Goal: Find contact information: Obtain details needed to contact an individual or organization

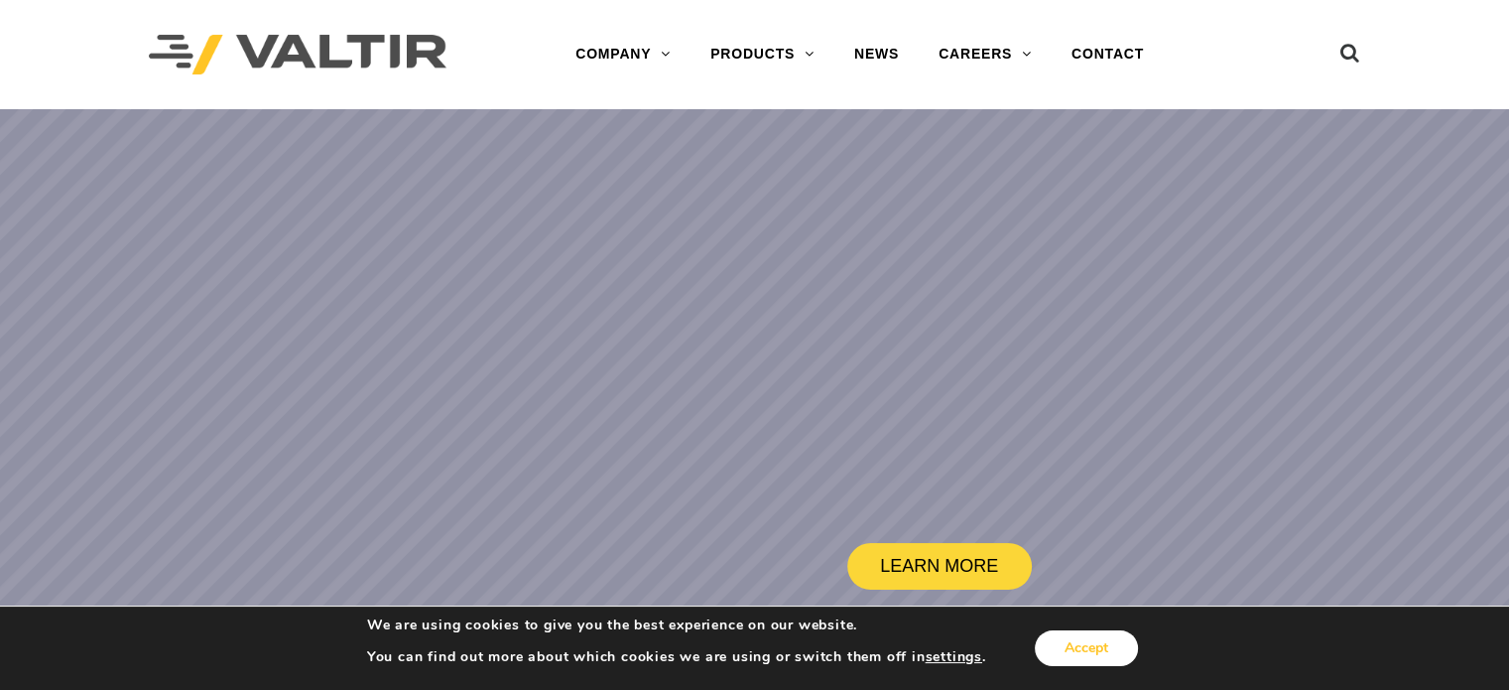
click at [1100, 645] on button "Accept" at bounding box center [1086, 648] width 103 height 36
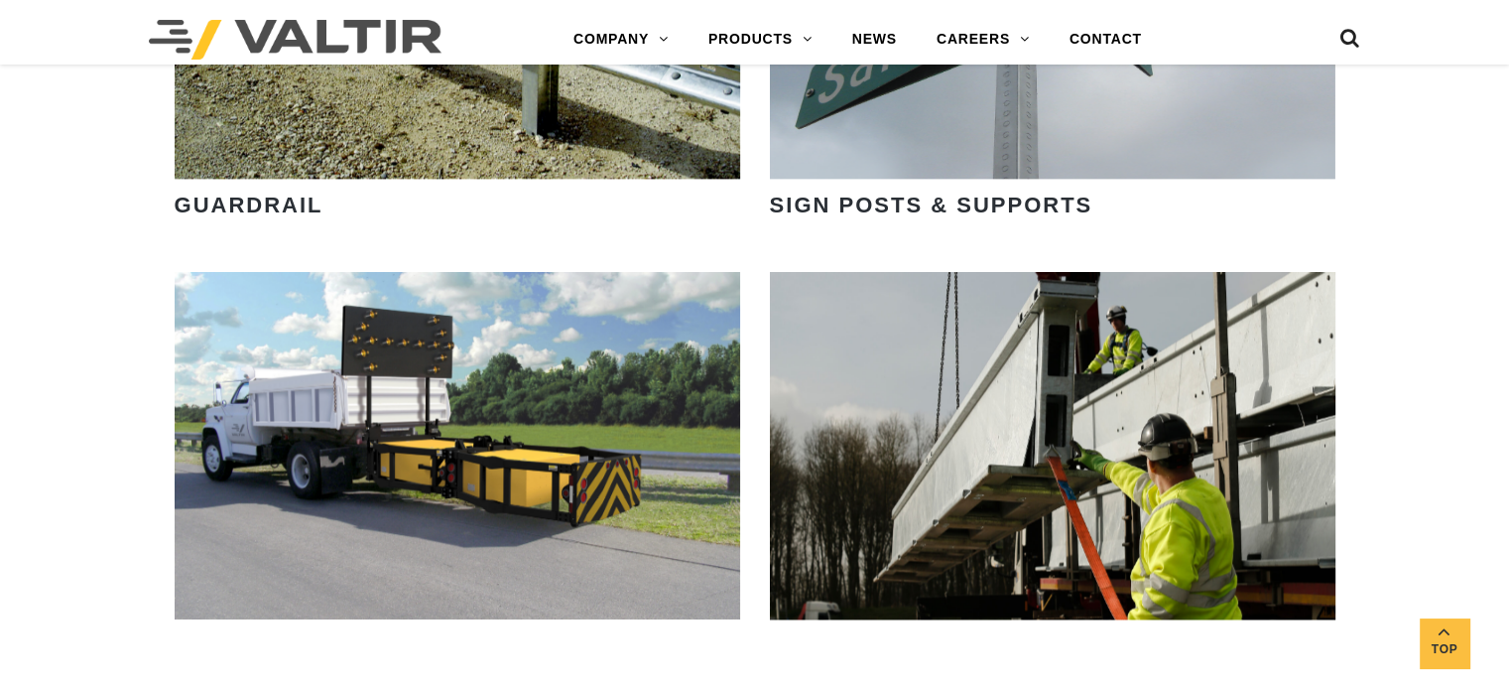
scroll to position [2679, 0]
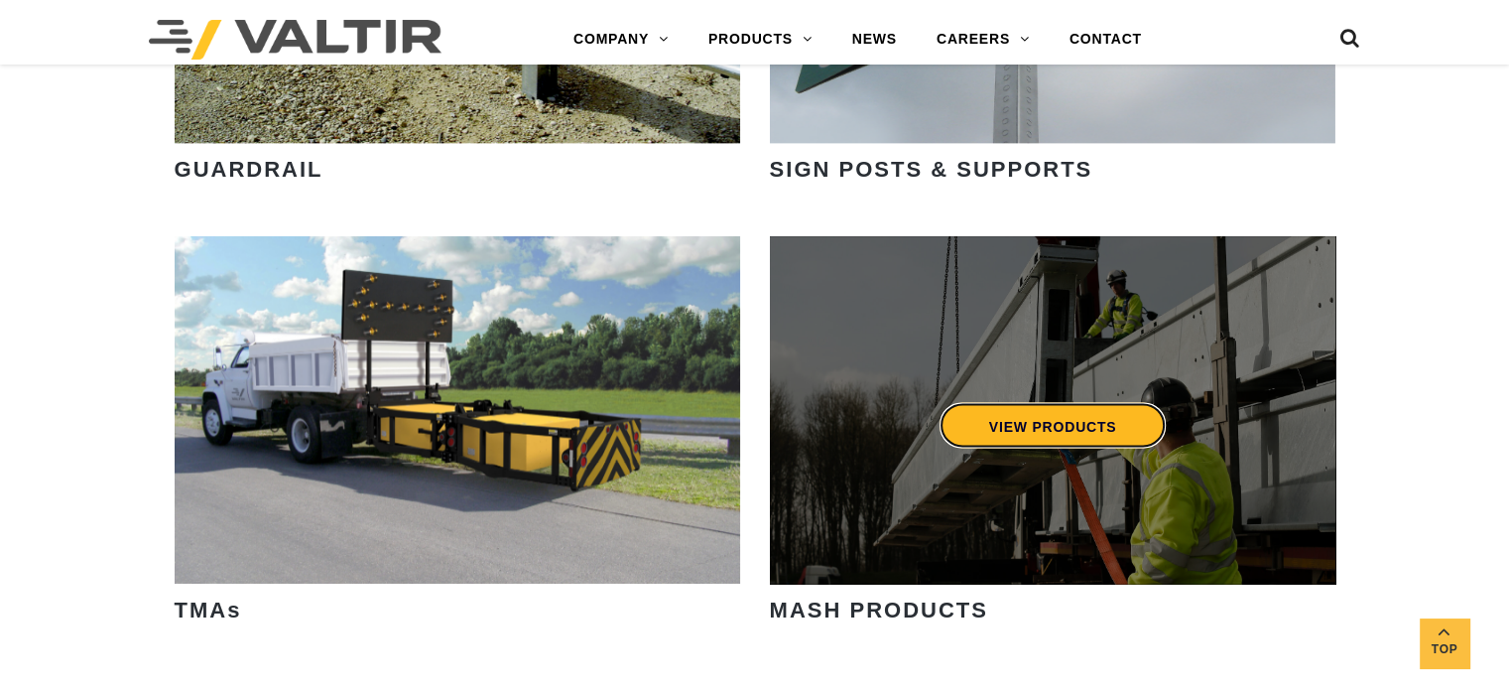
click at [1052, 420] on link "VIEW PRODUCTS" at bounding box center [1052, 425] width 227 height 46
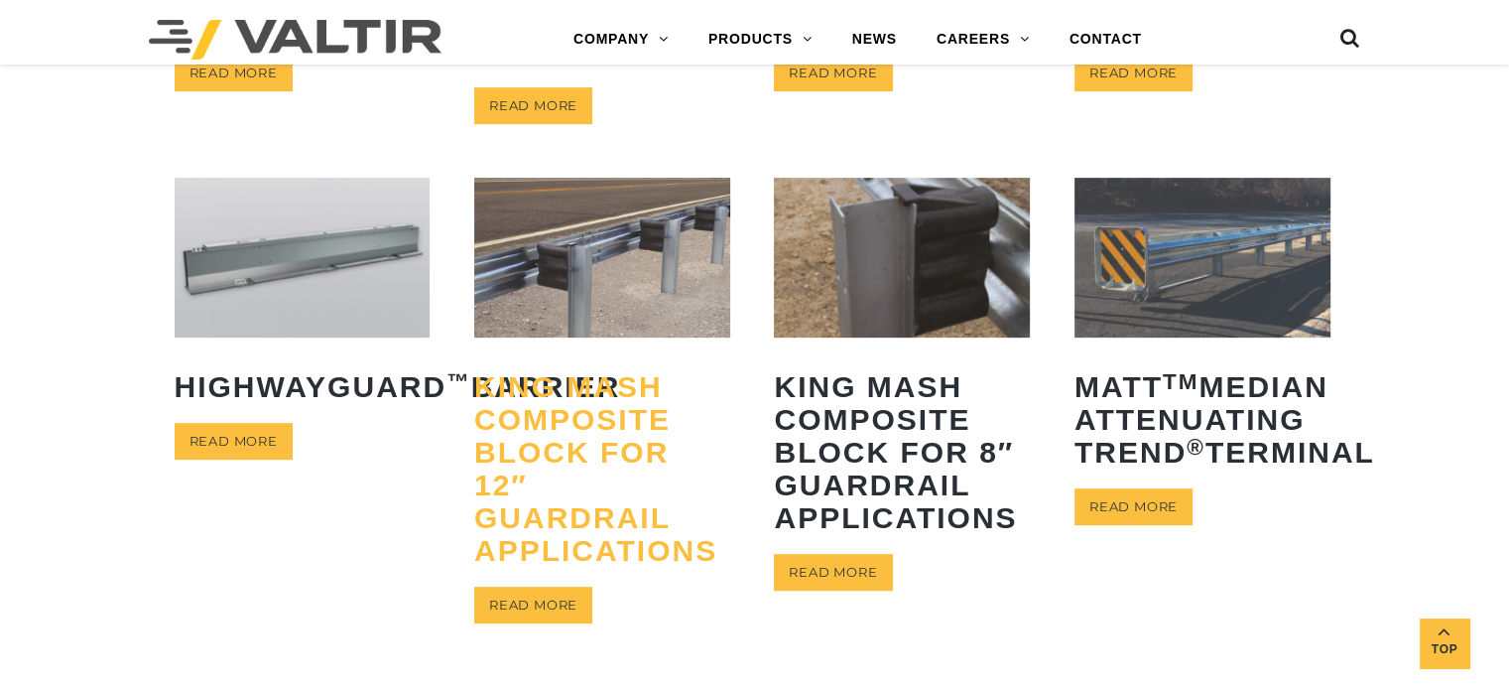
scroll to position [893, 0]
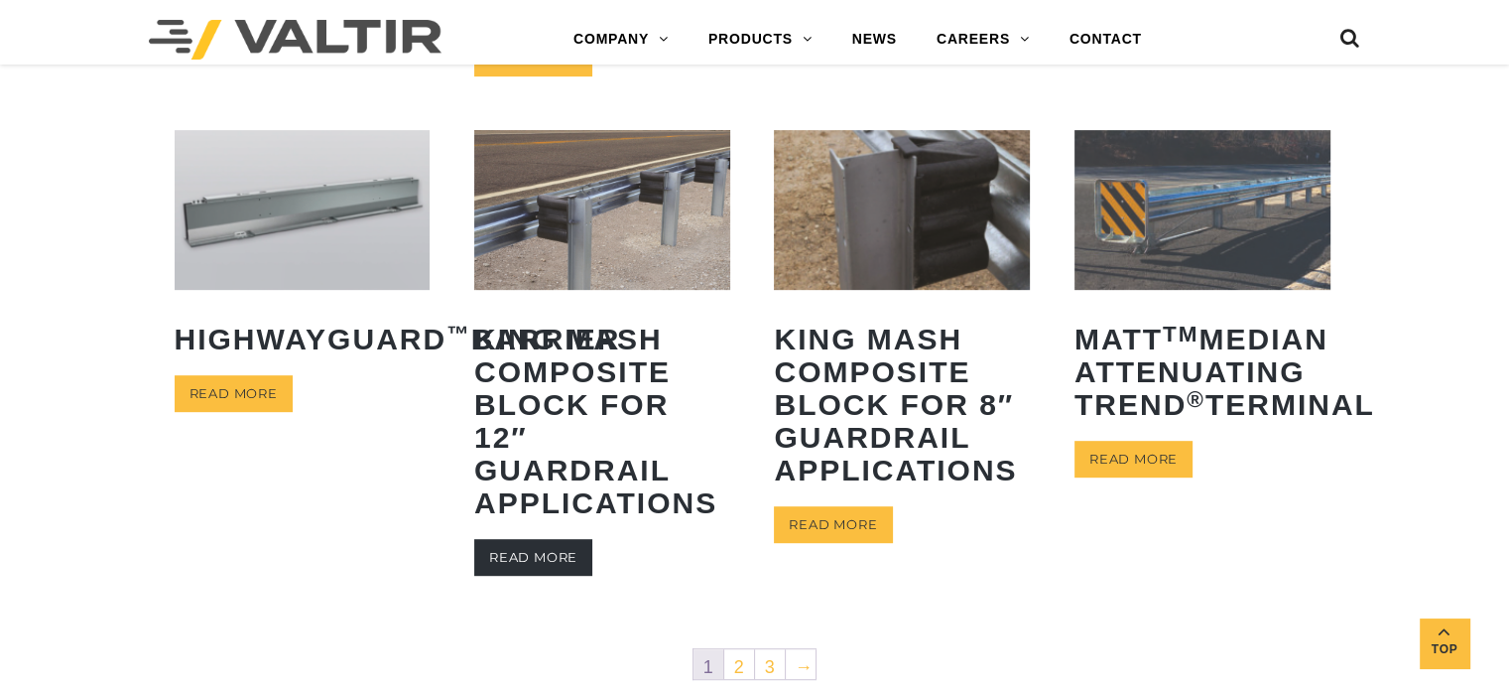
click at [563, 559] on link "Read more" at bounding box center [533, 557] width 118 height 37
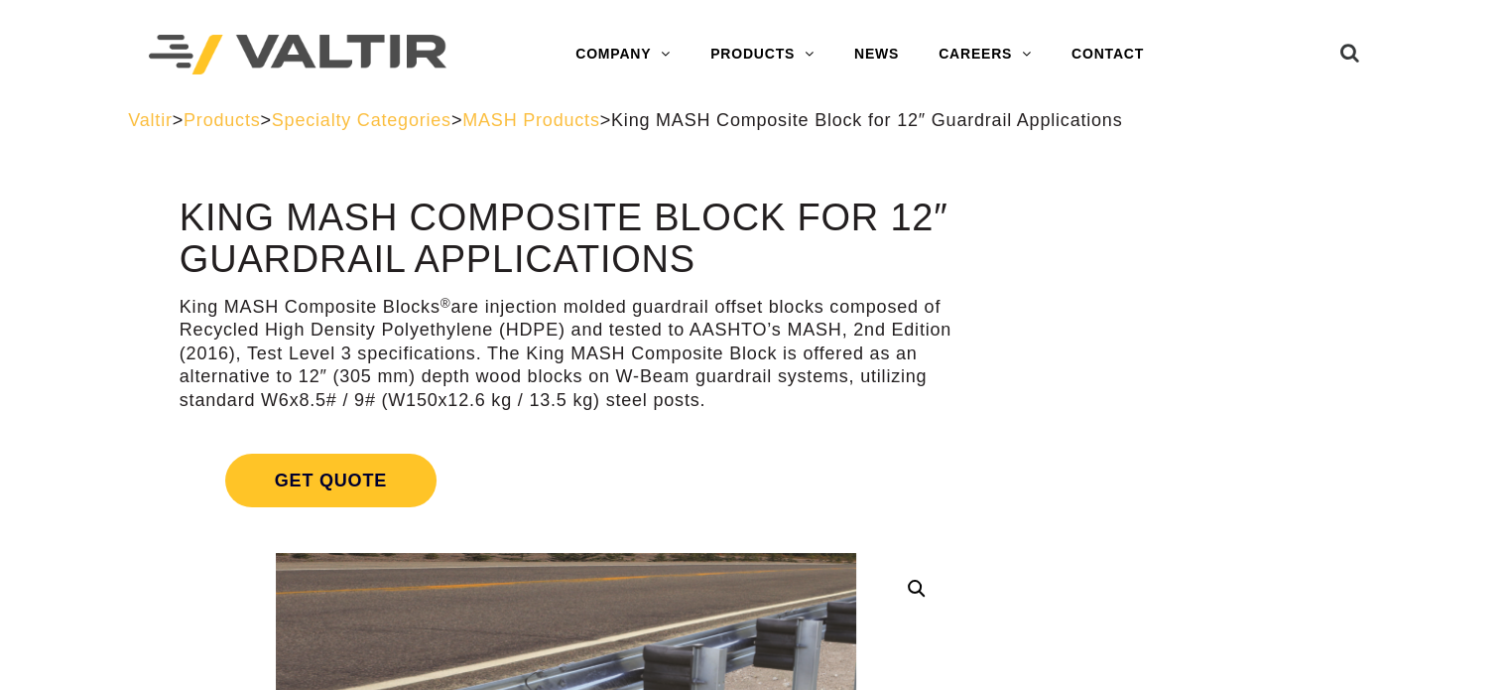
click at [599, 116] on span "MASH Products" at bounding box center [530, 120] width 137 height 20
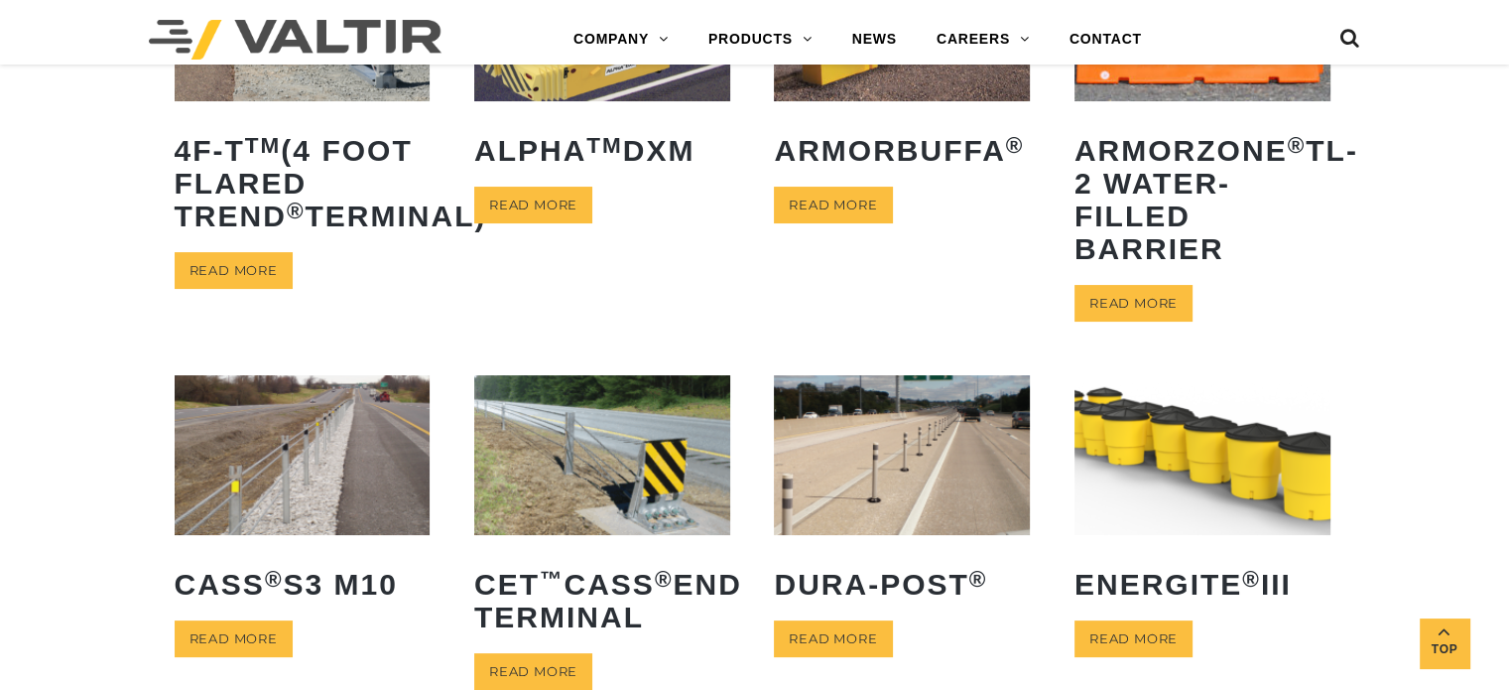
scroll to position [397, 0]
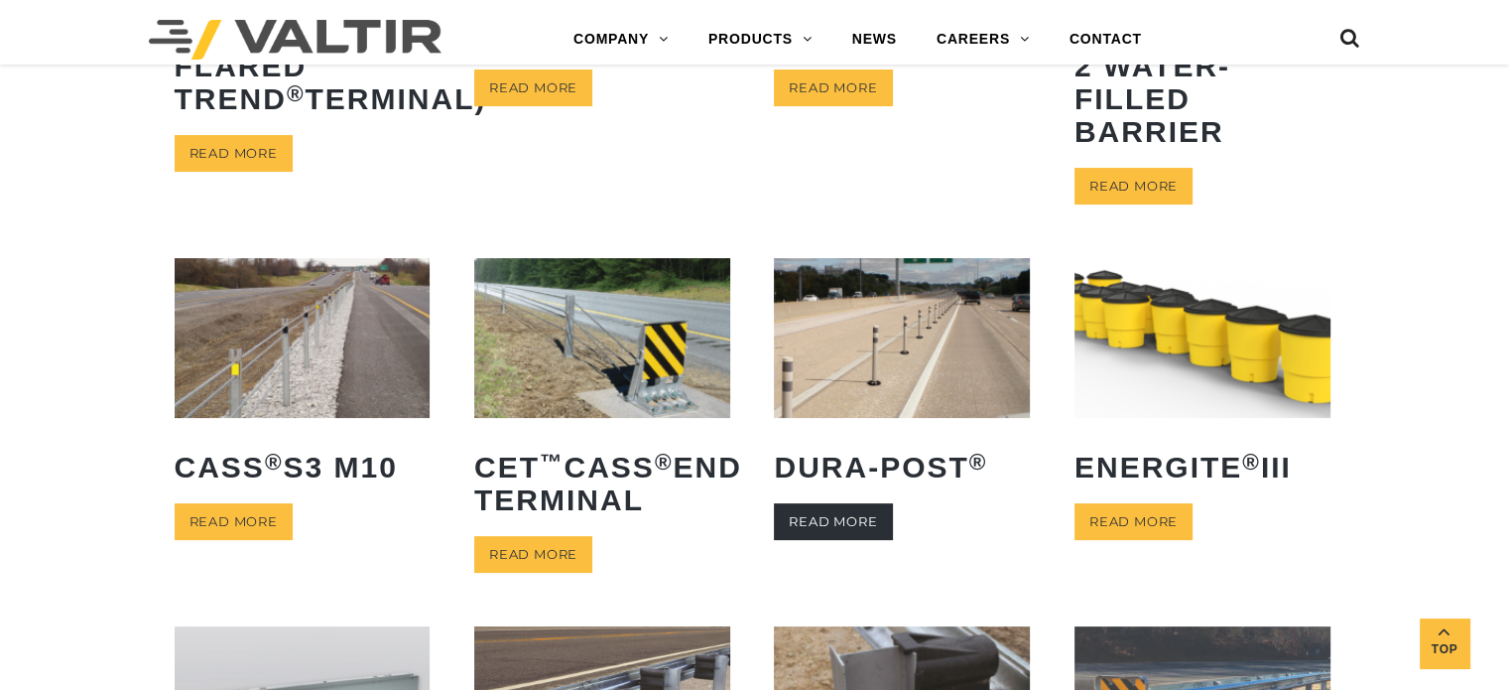
click at [850, 519] on link "Read more" at bounding box center [833, 521] width 118 height 37
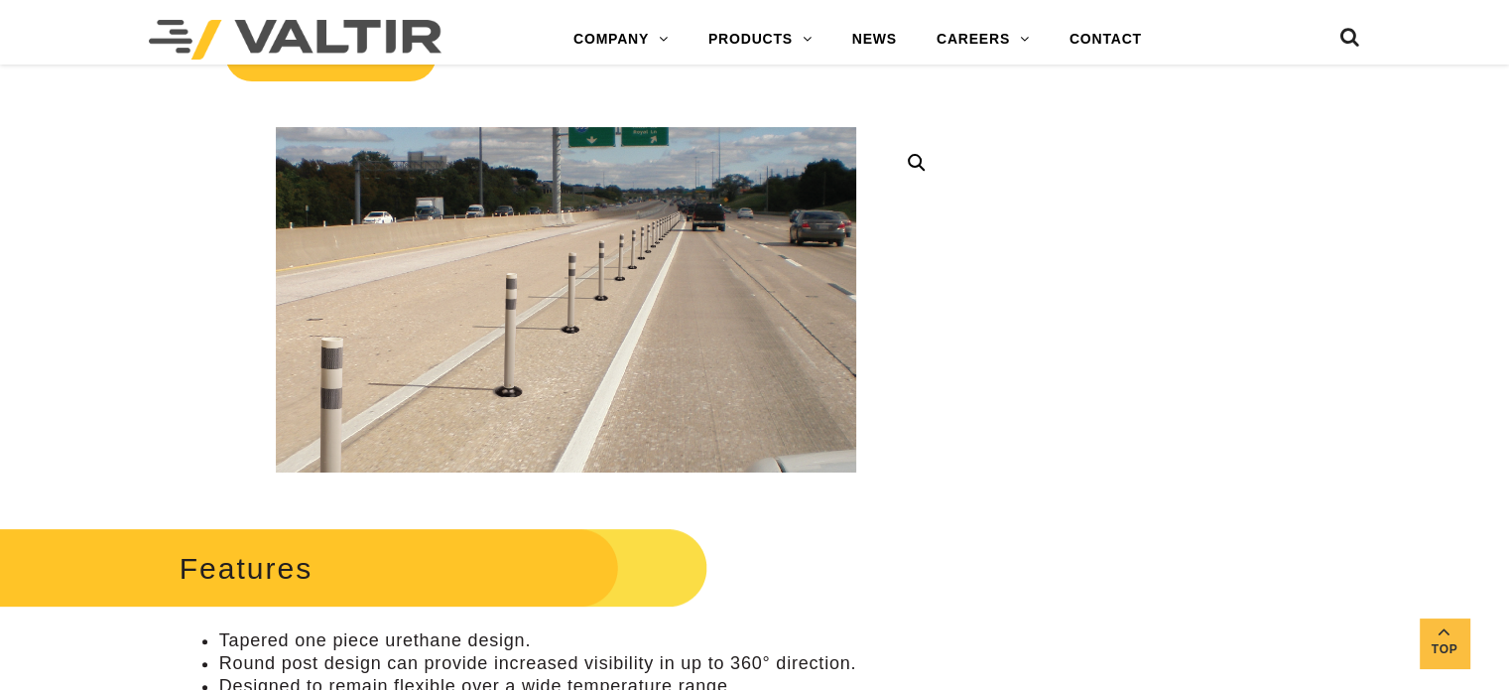
scroll to position [397, 0]
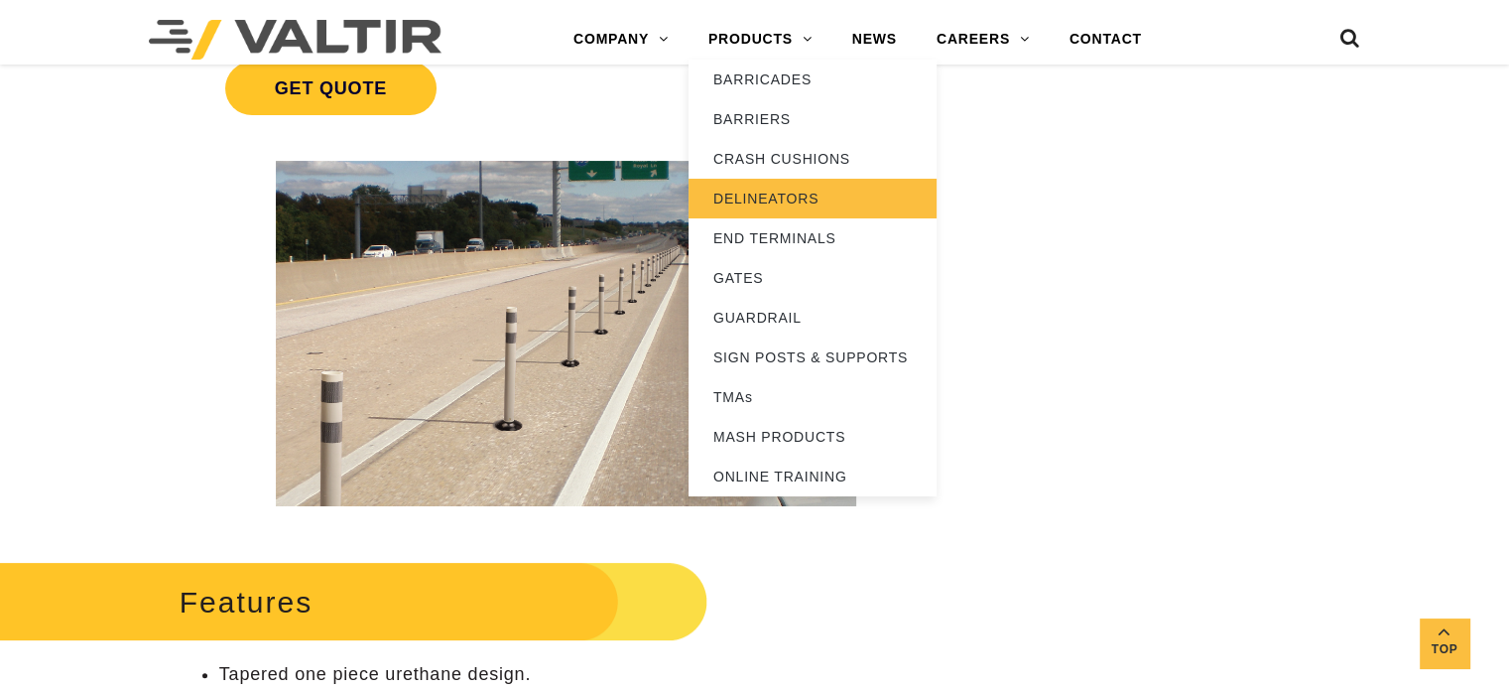
click at [779, 189] on link "DELINEATORS" at bounding box center [813, 199] width 248 height 40
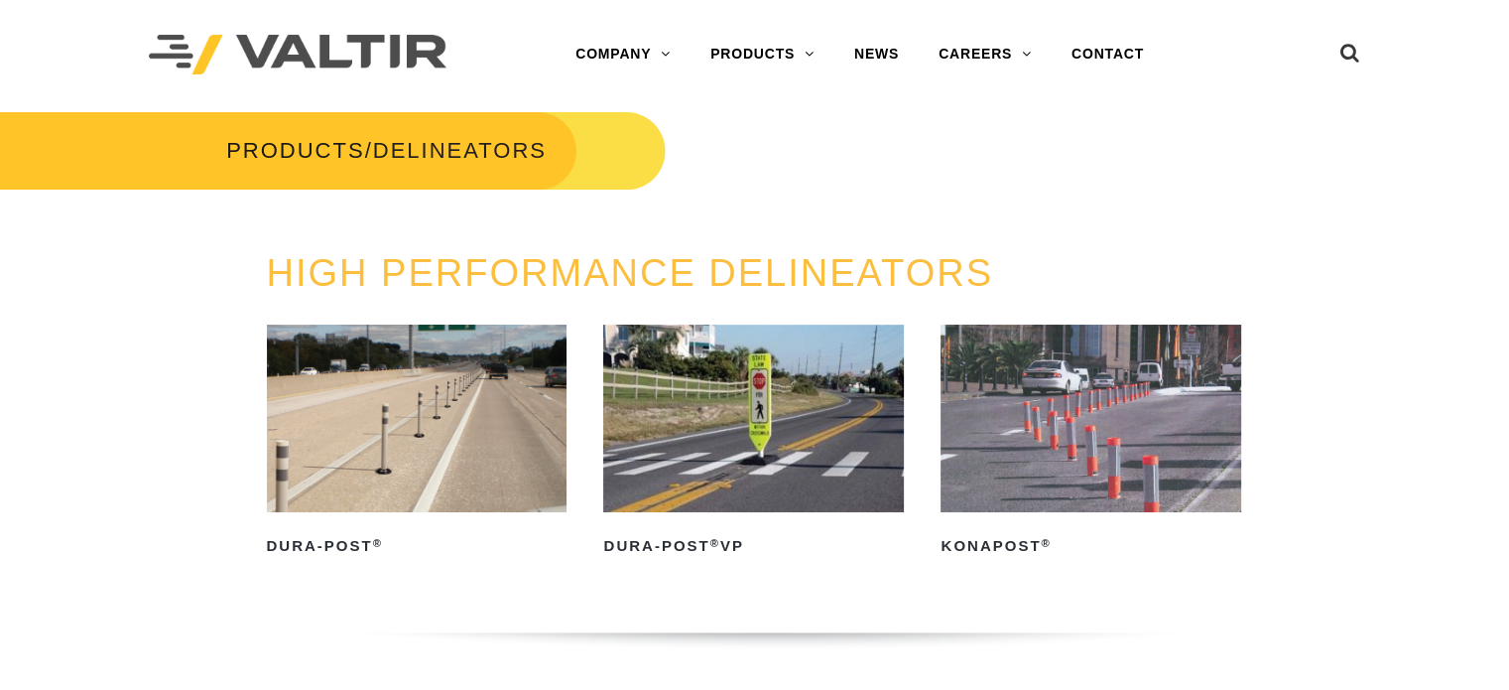
click at [760, 407] on img at bounding box center [753, 418] width 301 height 188
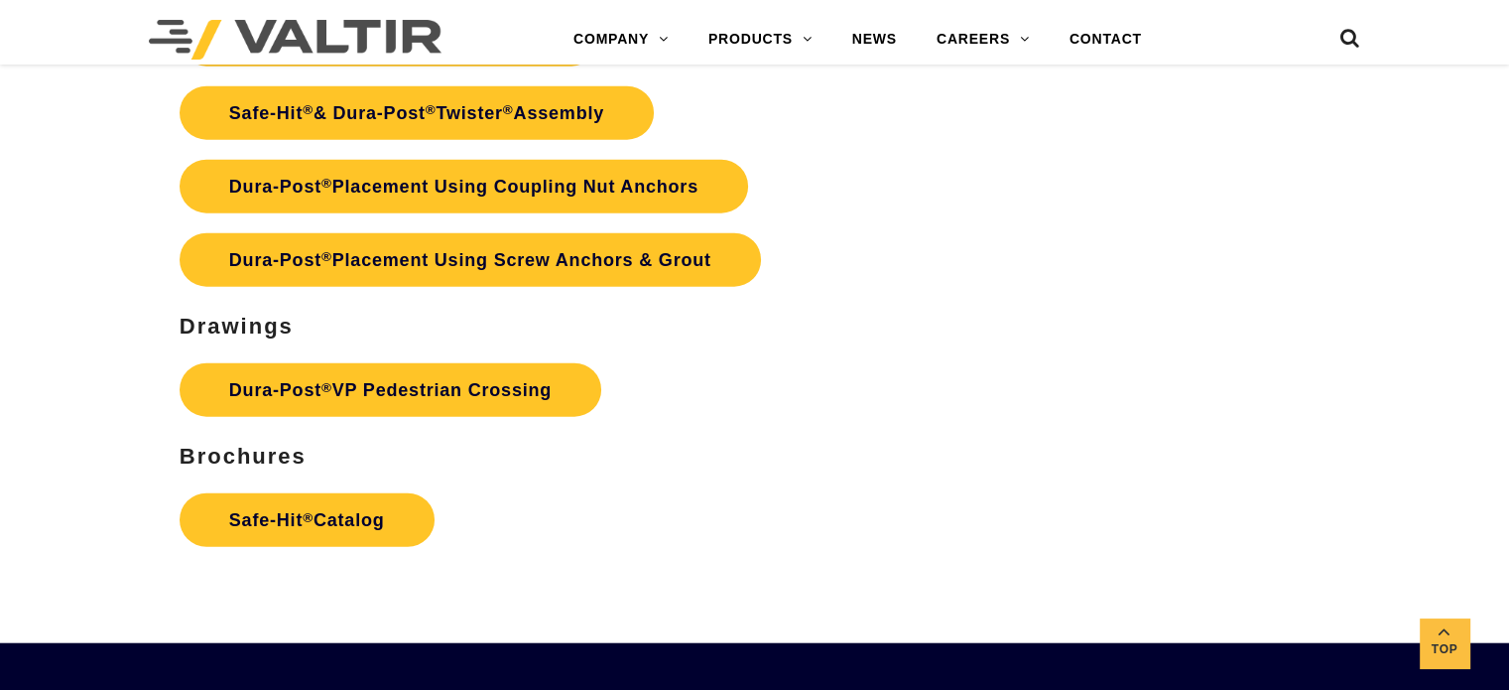
scroll to position [4664, 0]
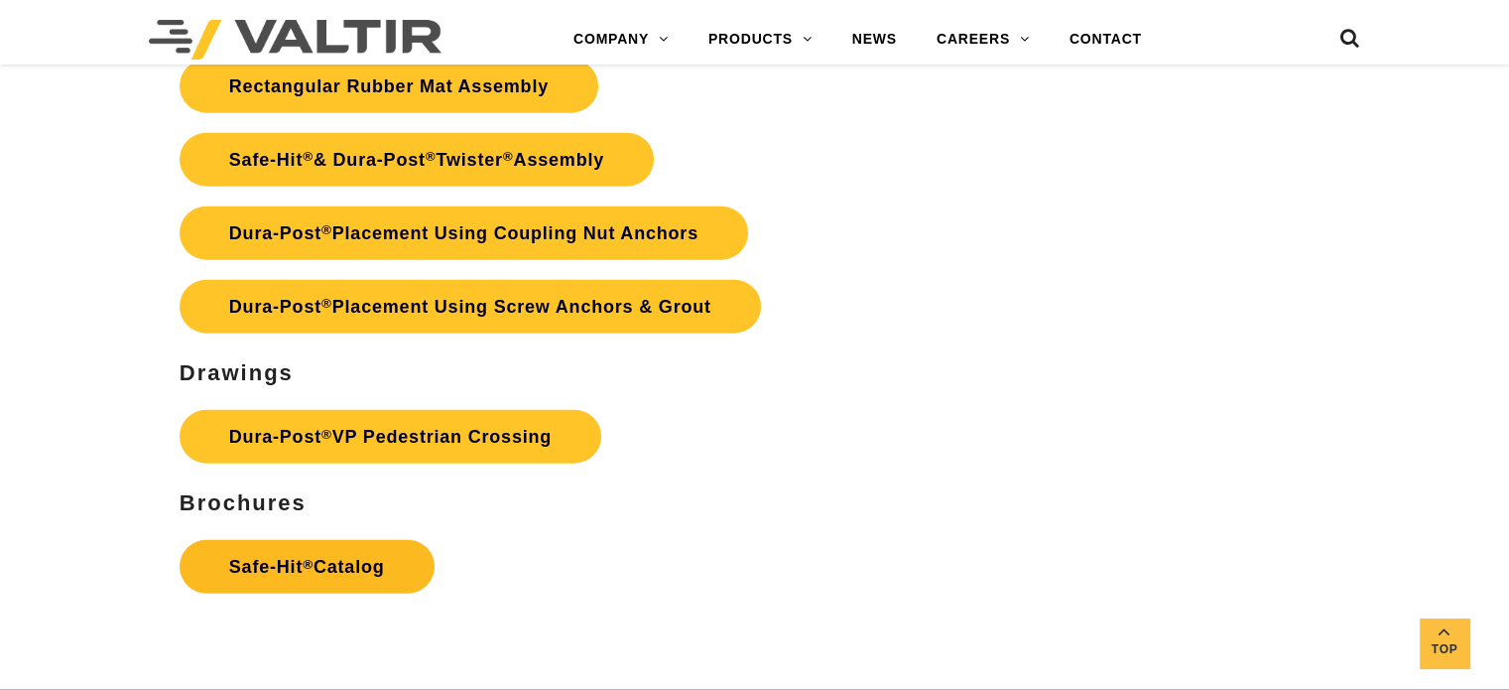
click at [328, 566] on link "Safe-Hit ® Catalog" at bounding box center [307, 567] width 255 height 54
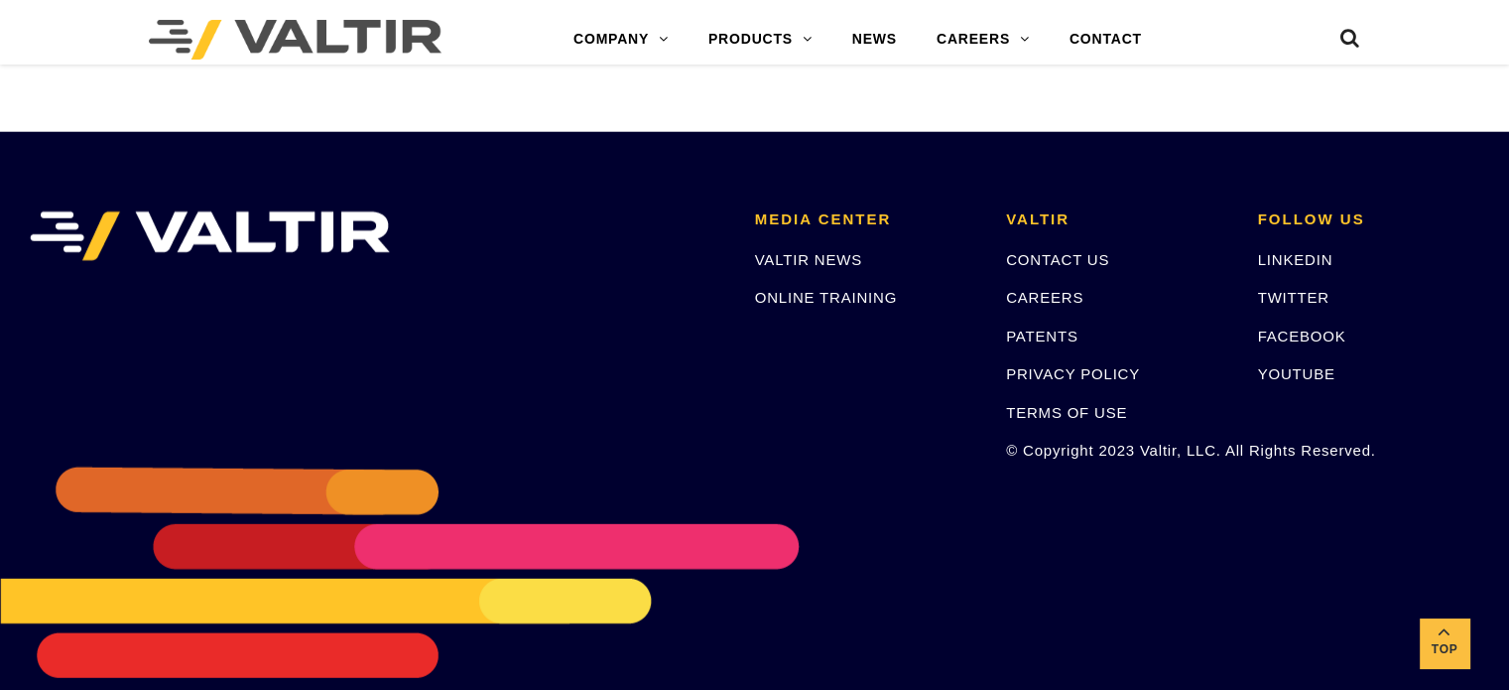
scroll to position [5255, 0]
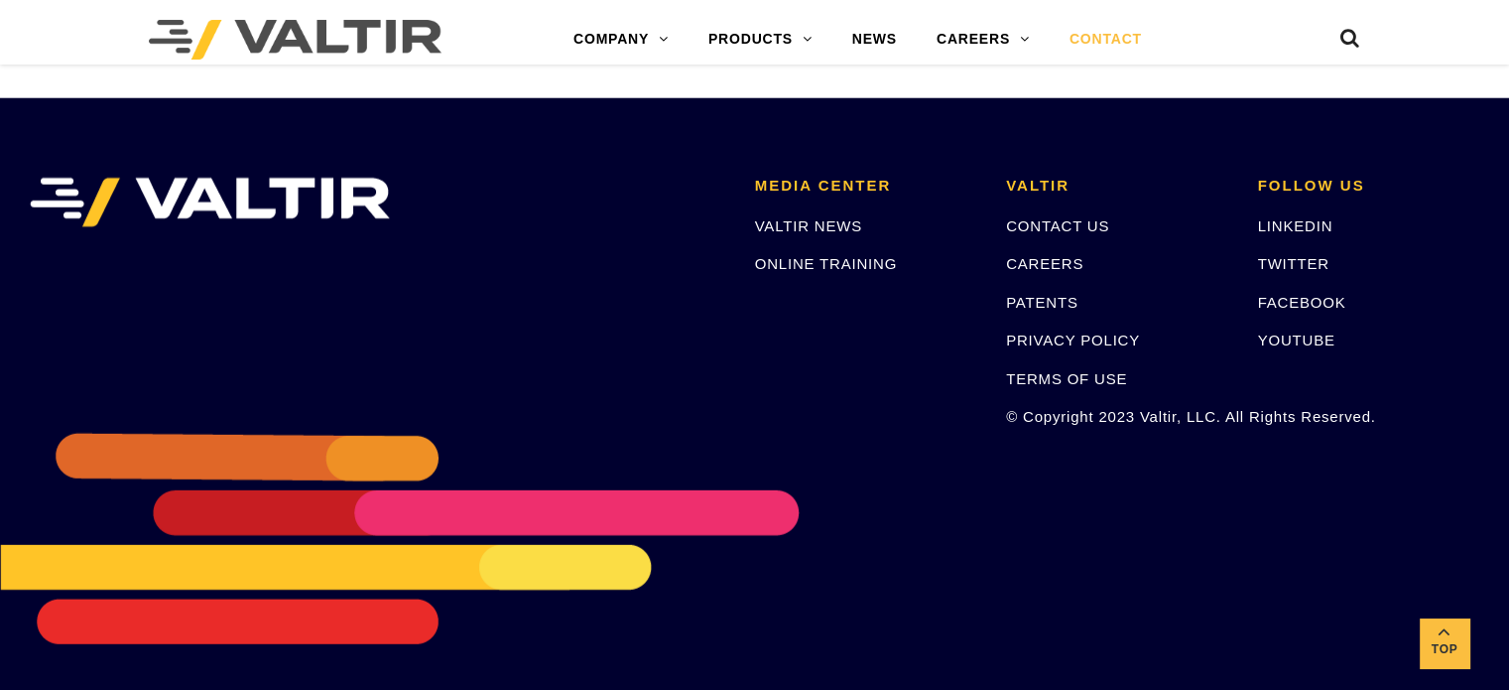
click at [1121, 35] on link "CONTACT" at bounding box center [1106, 40] width 112 height 40
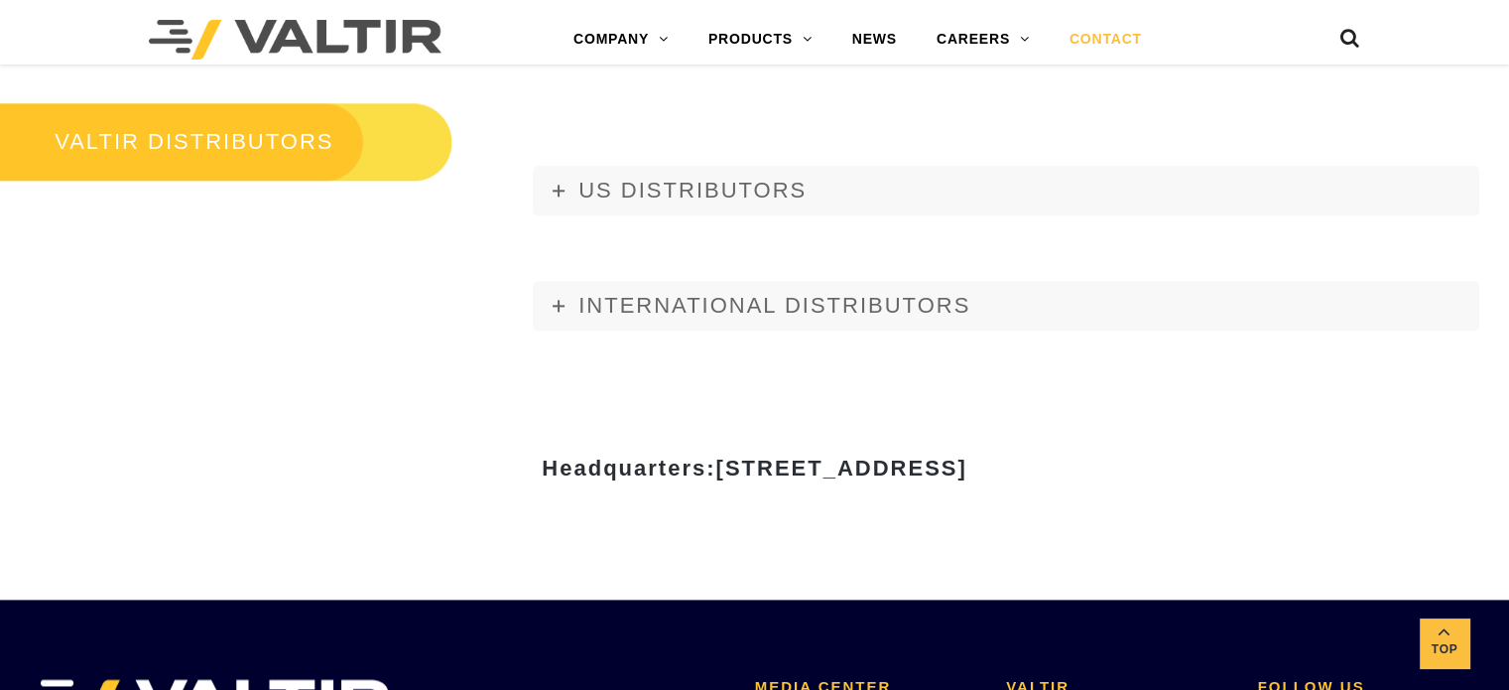
scroll to position [2382, 0]
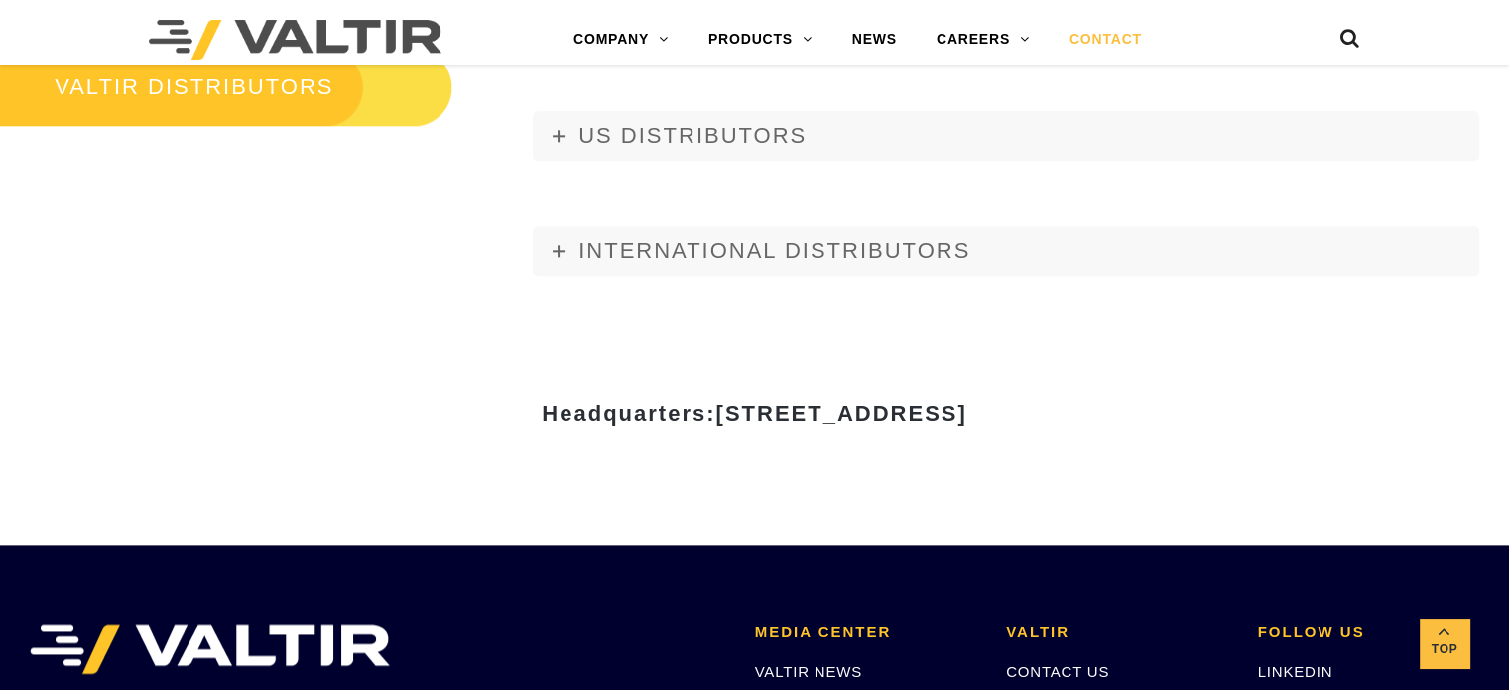
drag, startPoint x: 946, startPoint y: 409, endPoint x: 1084, endPoint y: 412, distance: 138.0
click at [967, 412] on span "[STREET_ADDRESS]" at bounding box center [840, 413] width 251 height 25
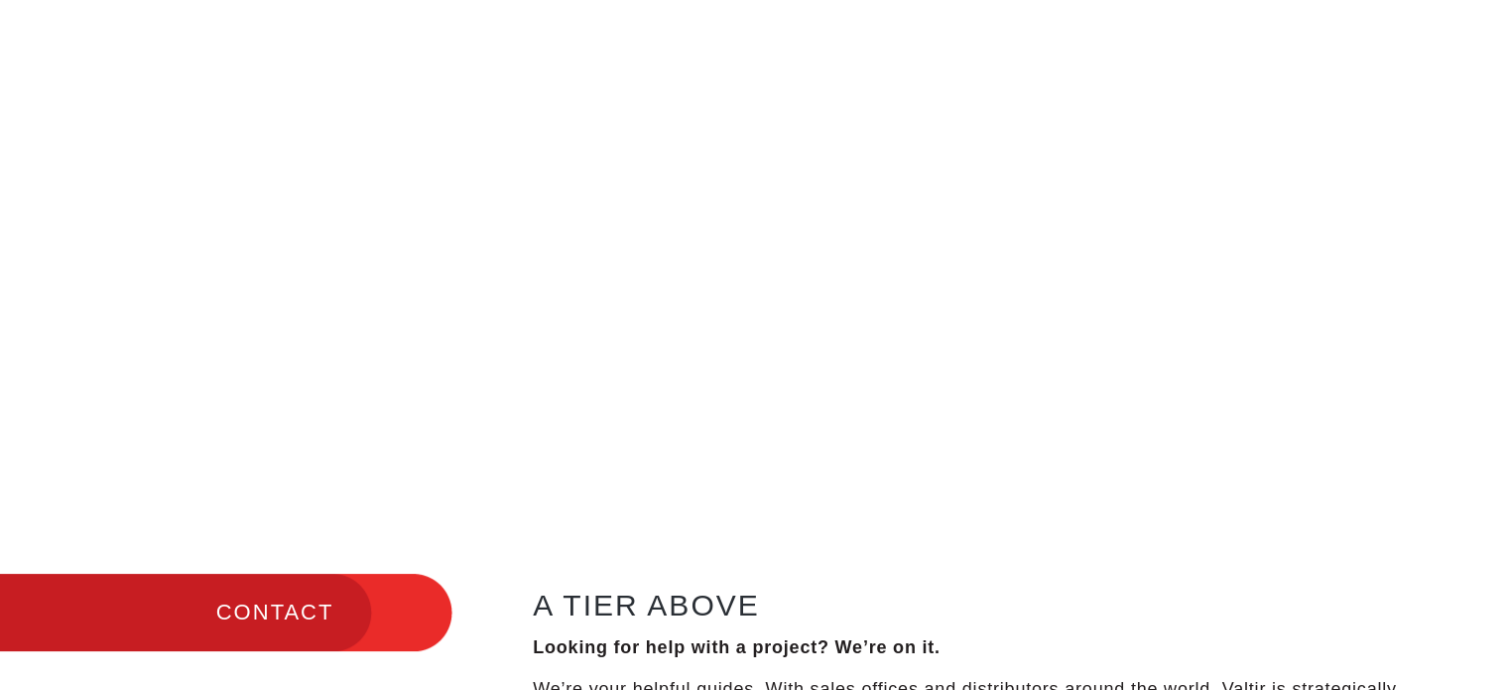
scroll to position [152, 0]
